Goal: Information Seeking & Learning: Learn about a topic

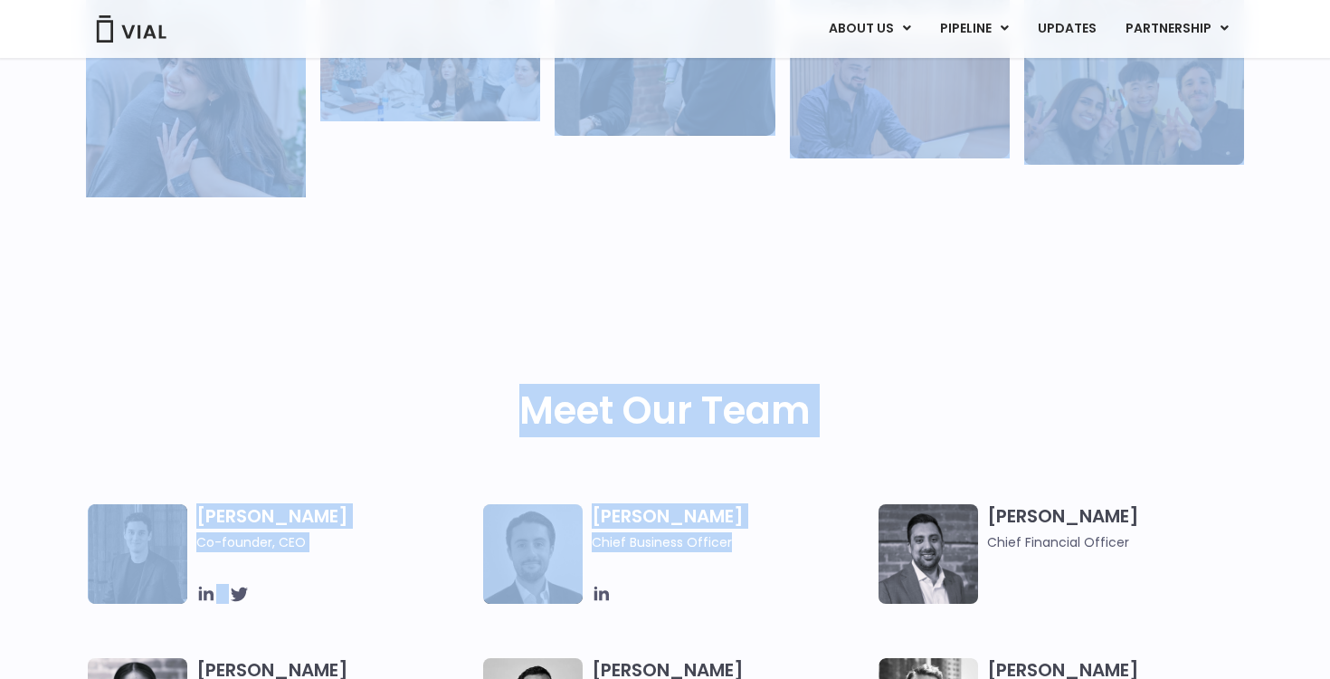
scroll to position [610, 0]
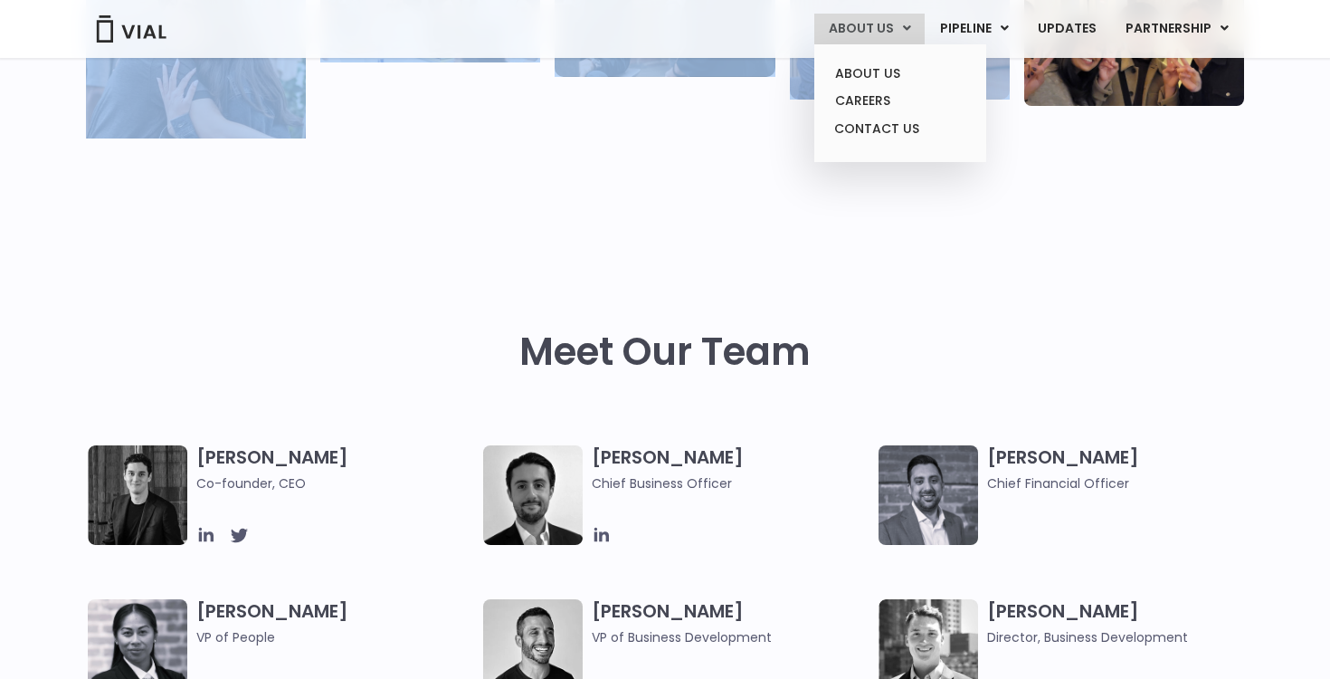
drag, startPoint x: 667, startPoint y: 267, endPoint x: 841, endPoint y: 27, distance: 296.6
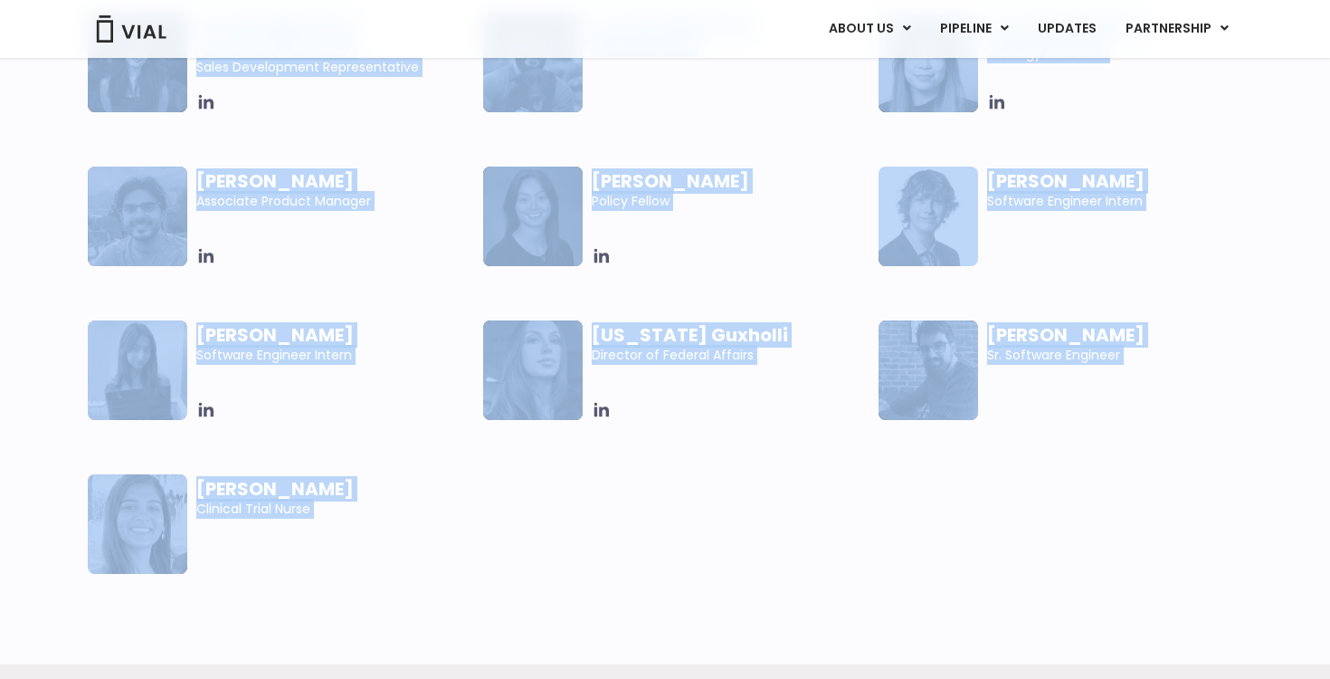
scroll to position [4778, 0]
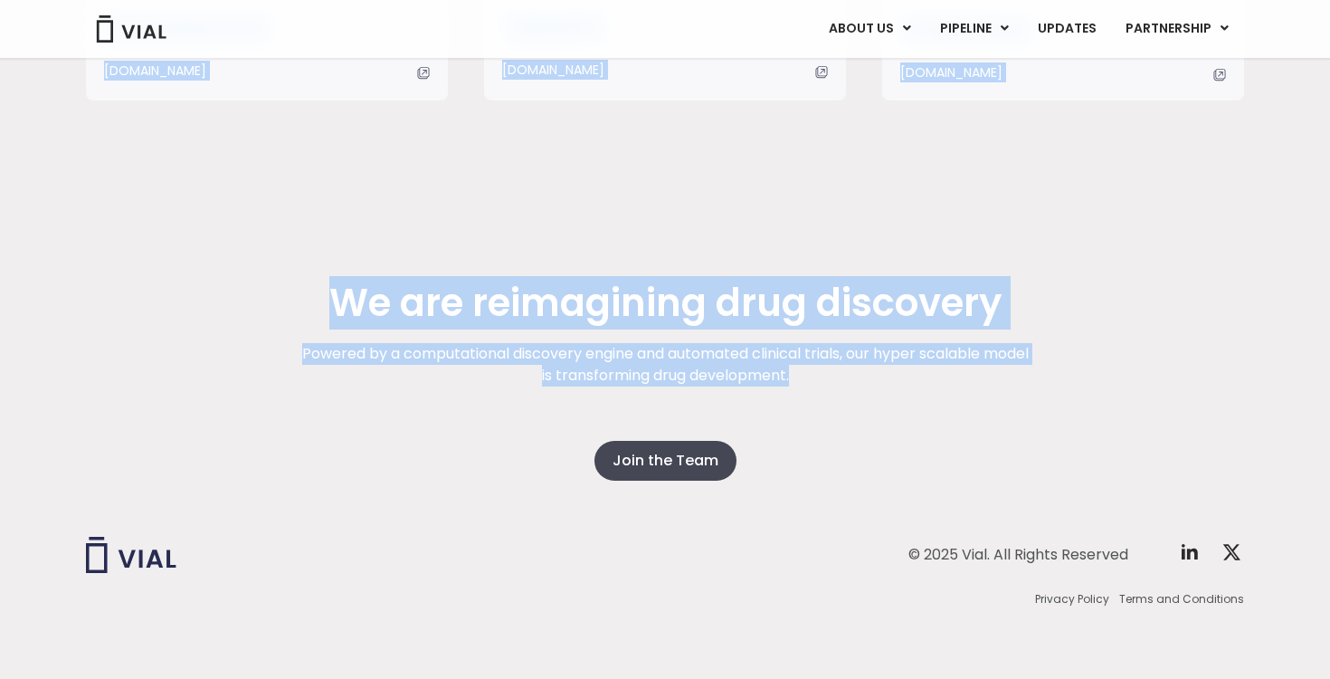
drag, startPoint x: 1039, startPoint y: 290, endPoint x: 1146, endPoint y: 750, distance: 472.0
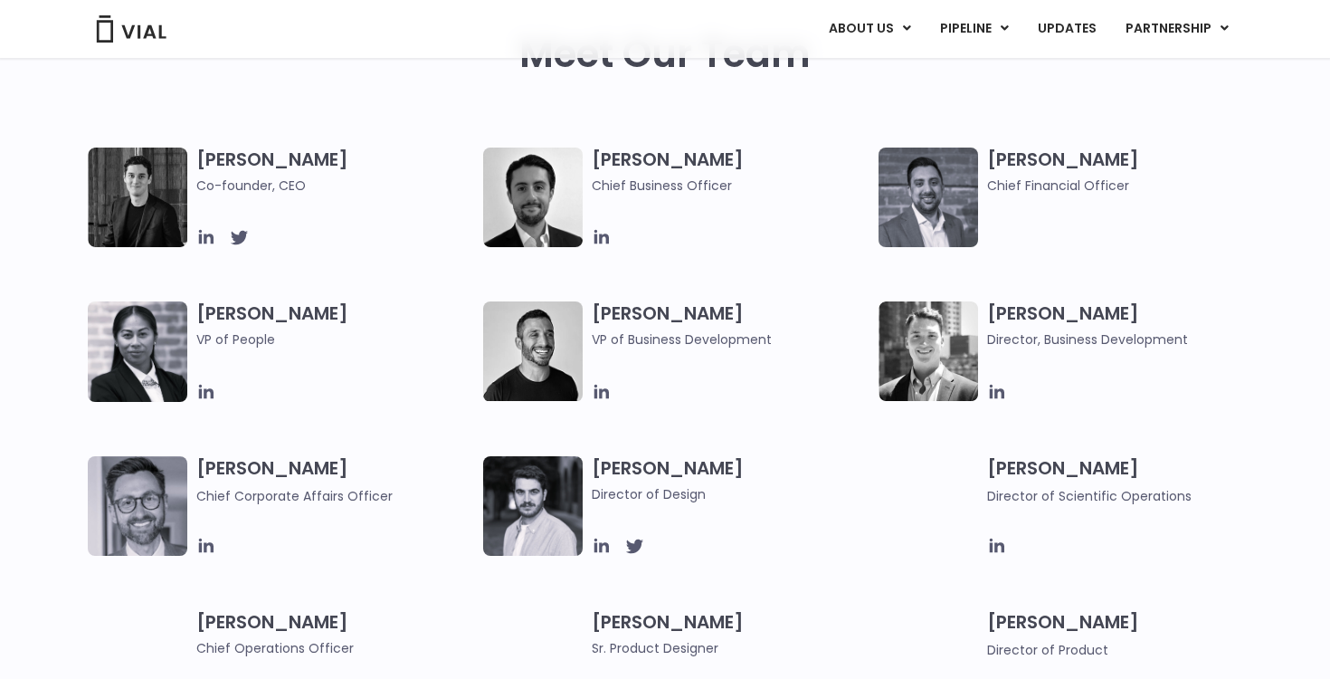
scroll to position [2599, 0]
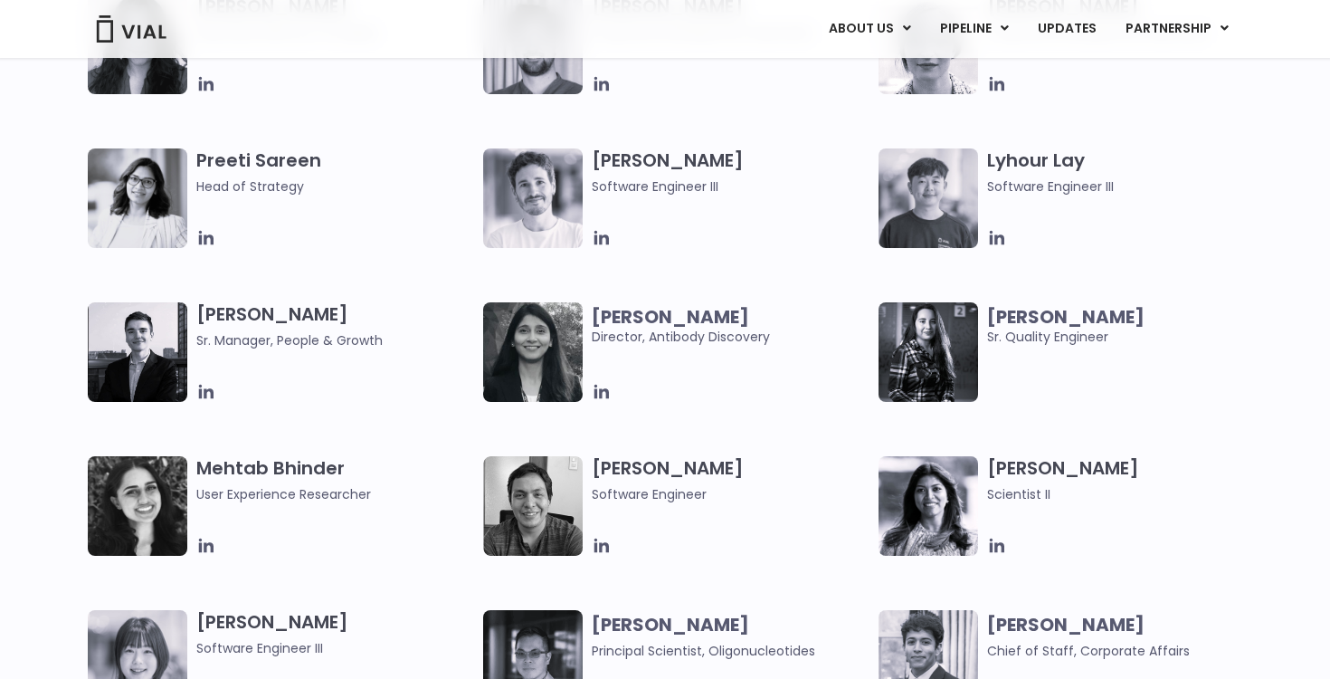
click at [983, 544] on div "[PERSON_NAME] Scientist II" at bounding box center [1075, 506] width 395 height 100
click at [987, 546] on icon at bounding box center [997, 546] width 20 height 20
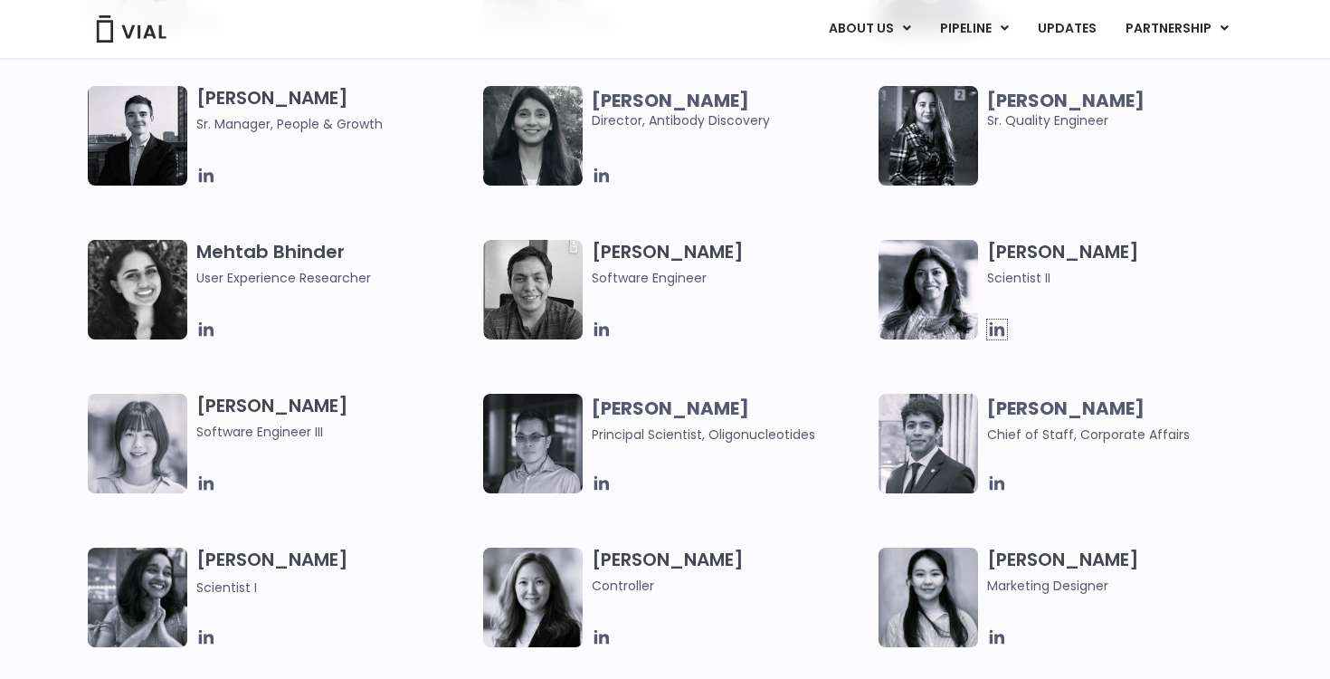
scroll to position [2816, 0]
click at [598, 484] on icon at bounding box center [602, 482] width 20 height 20
click at [209, 632] on icon at bounding box center [206, 636] width 14 height 14
click at [608, 634] on icon at bounding box center [601, 636] width 14 height 14
